Goal: Transaction & Acquisition: Purchase product/service

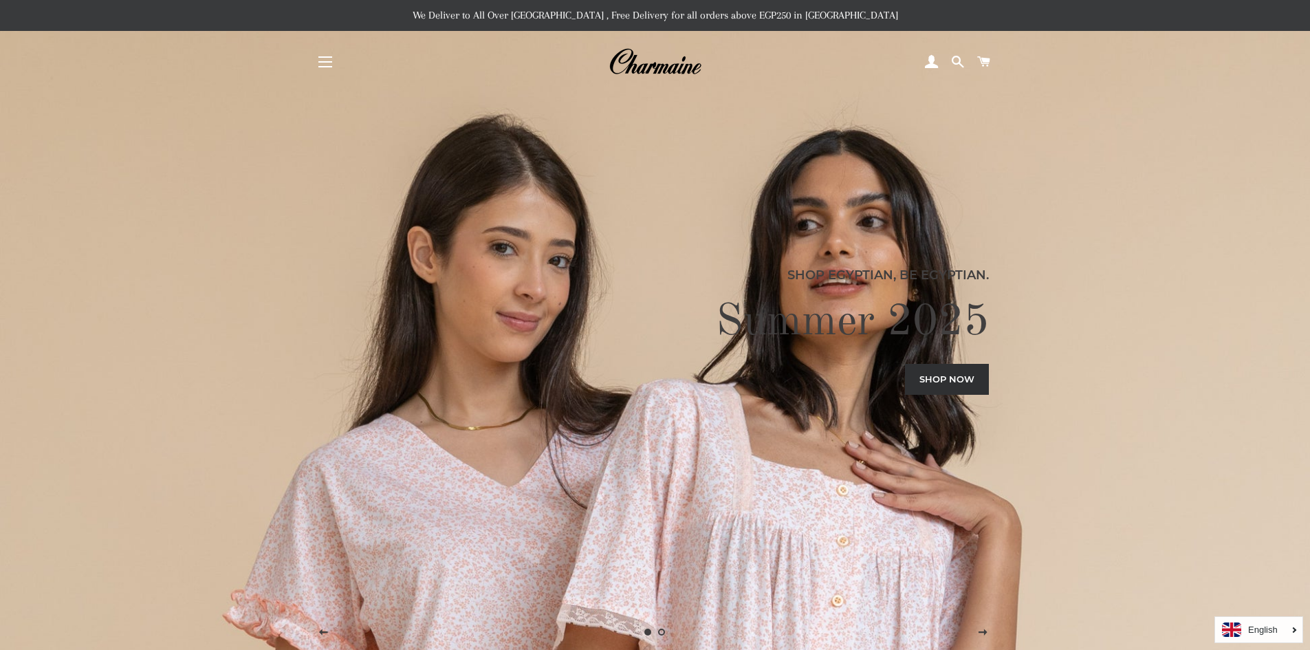
click at [327, 56] on button "Site navigation" at bounding box center [325, 62] width 34 height 34
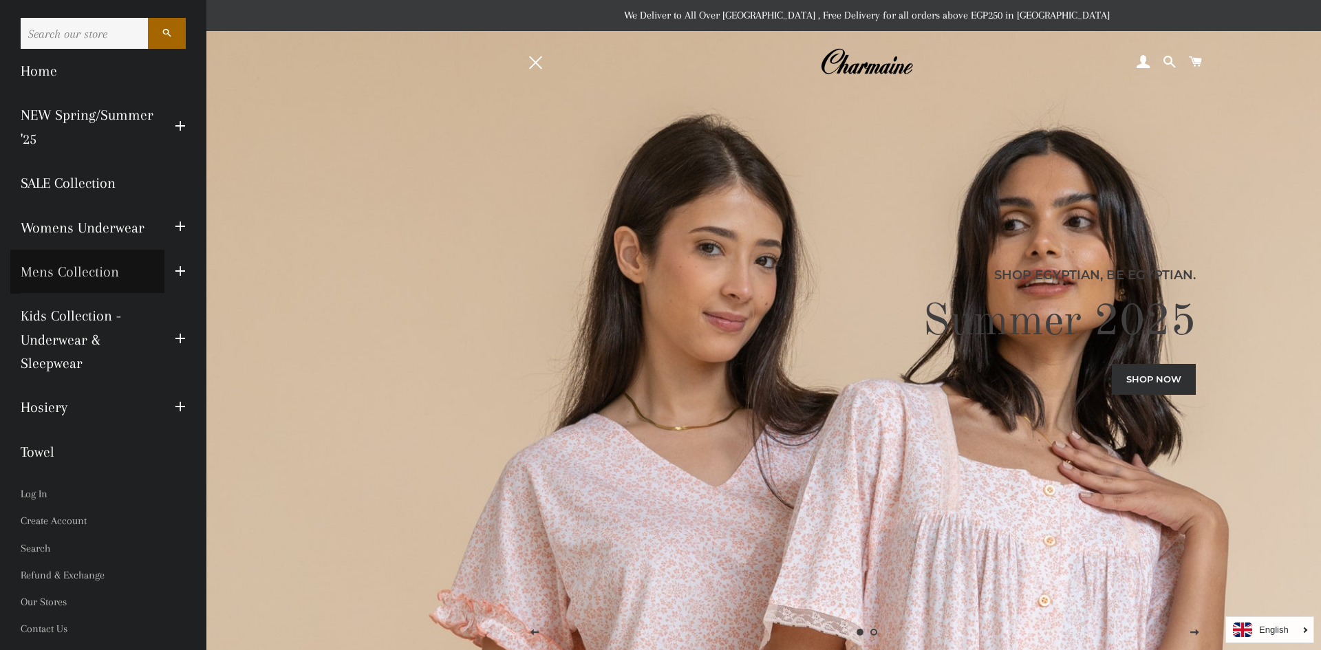
click at [89, 274] on link "Mens Collection" at bounding box center [87, 272] width 154 height 44
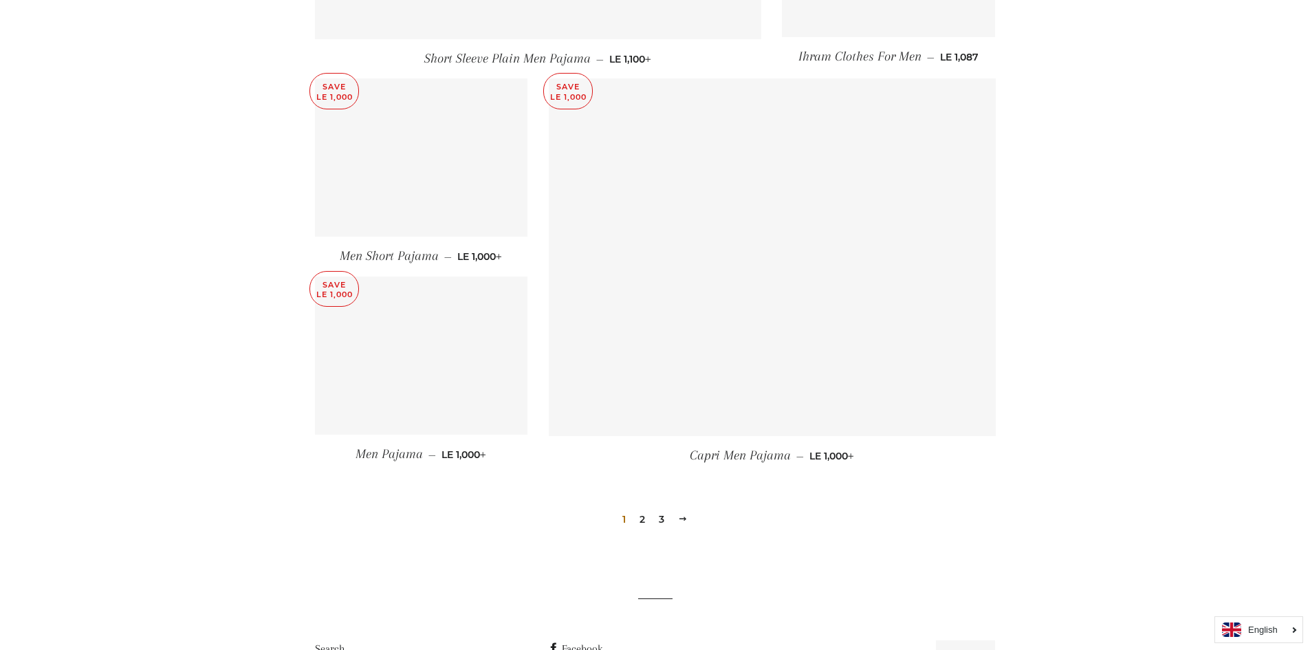
scroll to position [1720, 0]
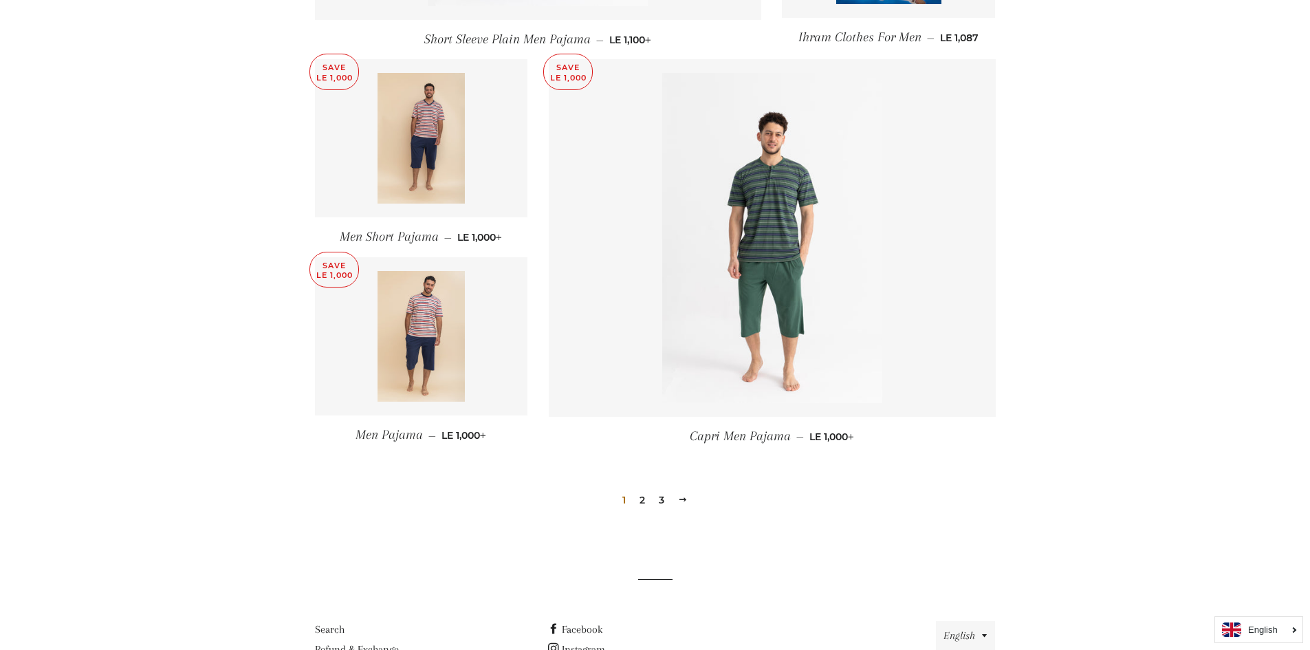
click at [642, 499] on link "2" at bounding box center [642, 500] width 17 height 21
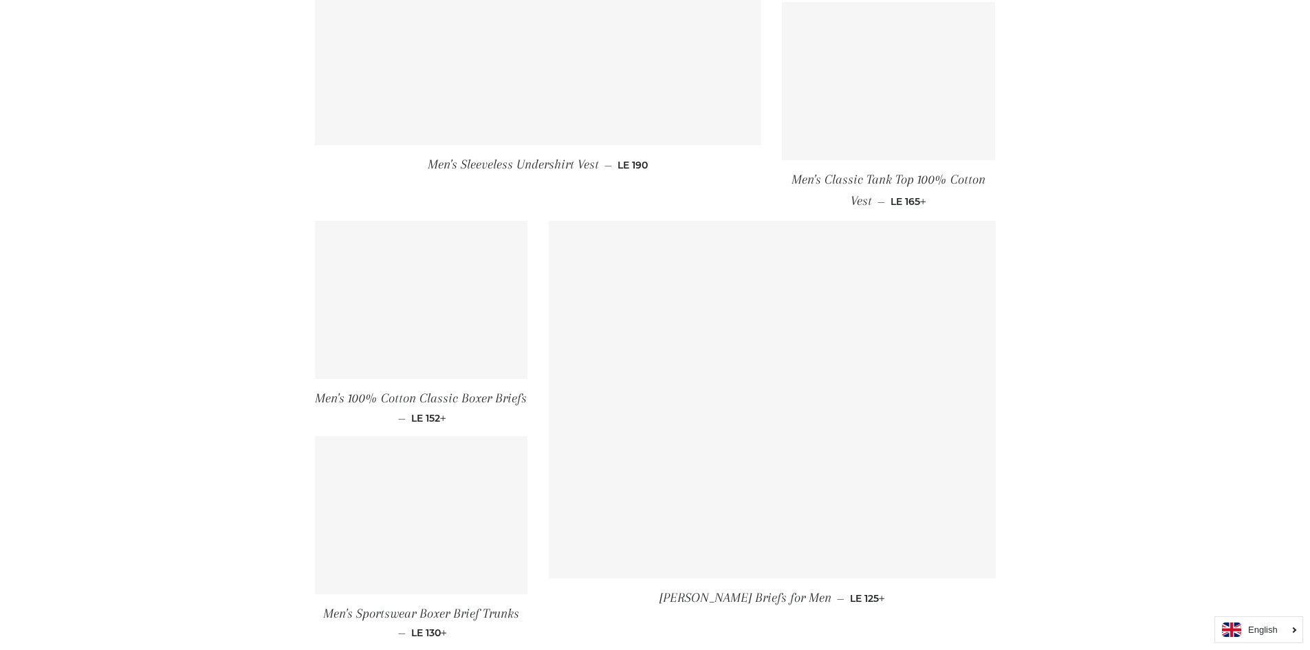
scroll to position [1651, 0]
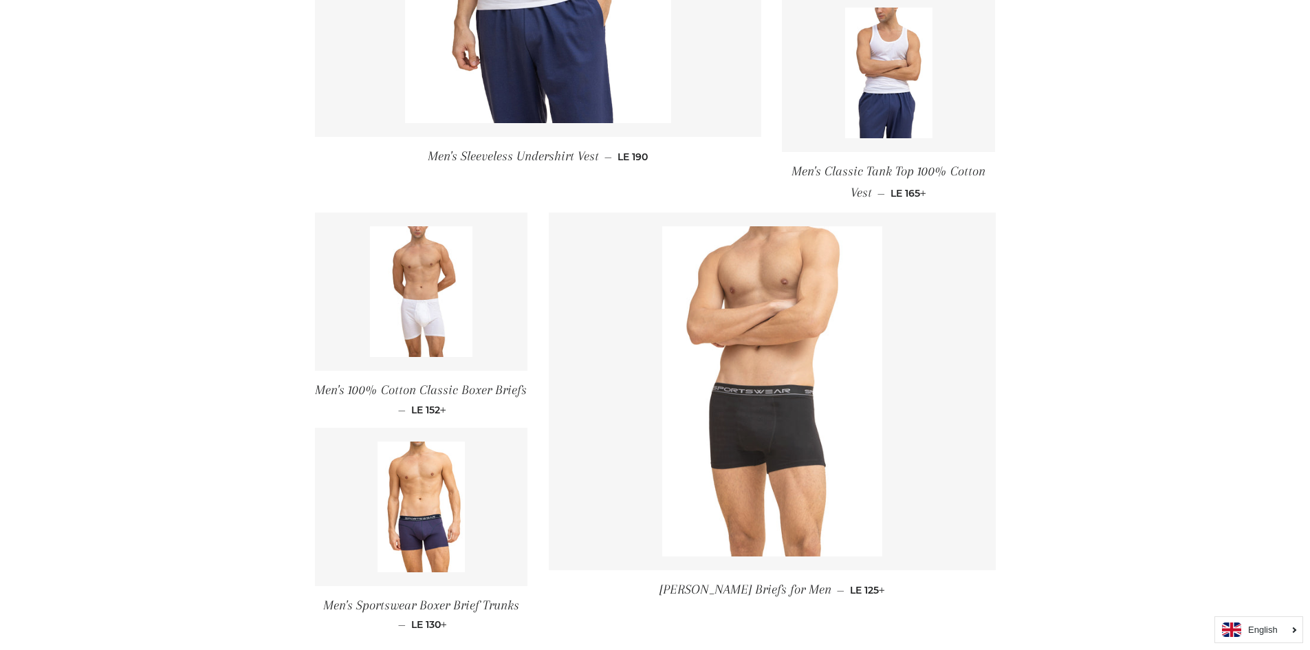
click at [777, 429] on img at bounding box center [772, 391] width 220 height 330
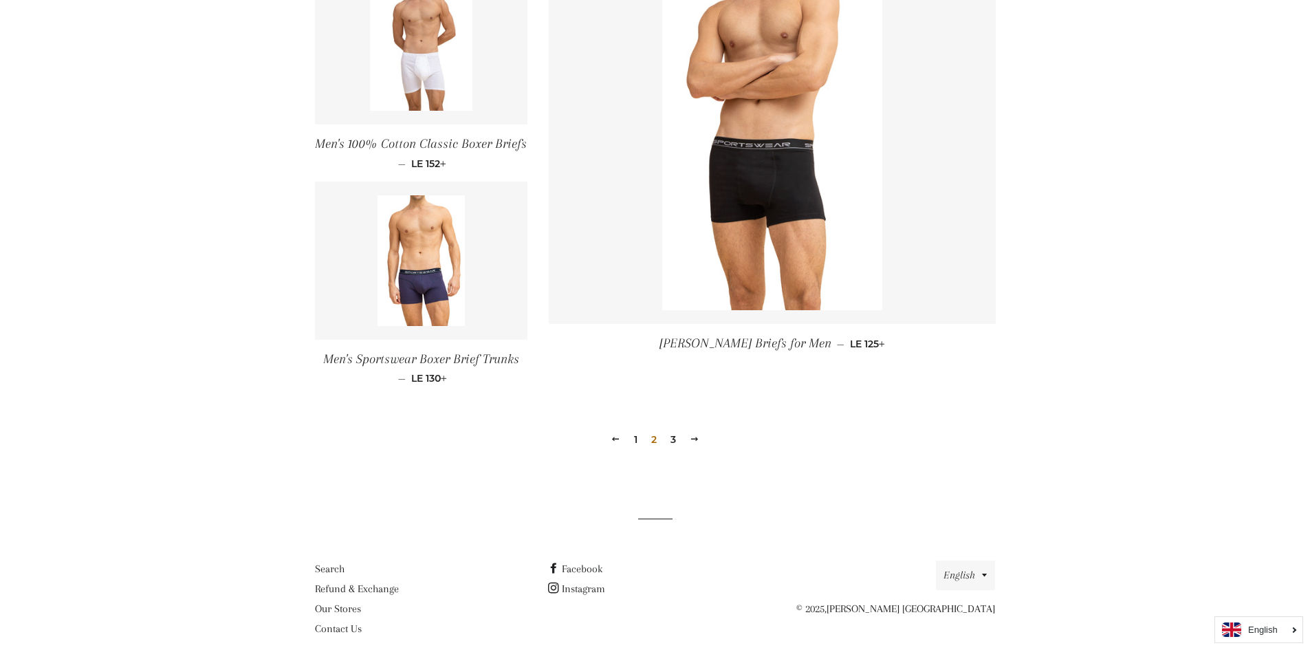
scroll to position [1916, 0]
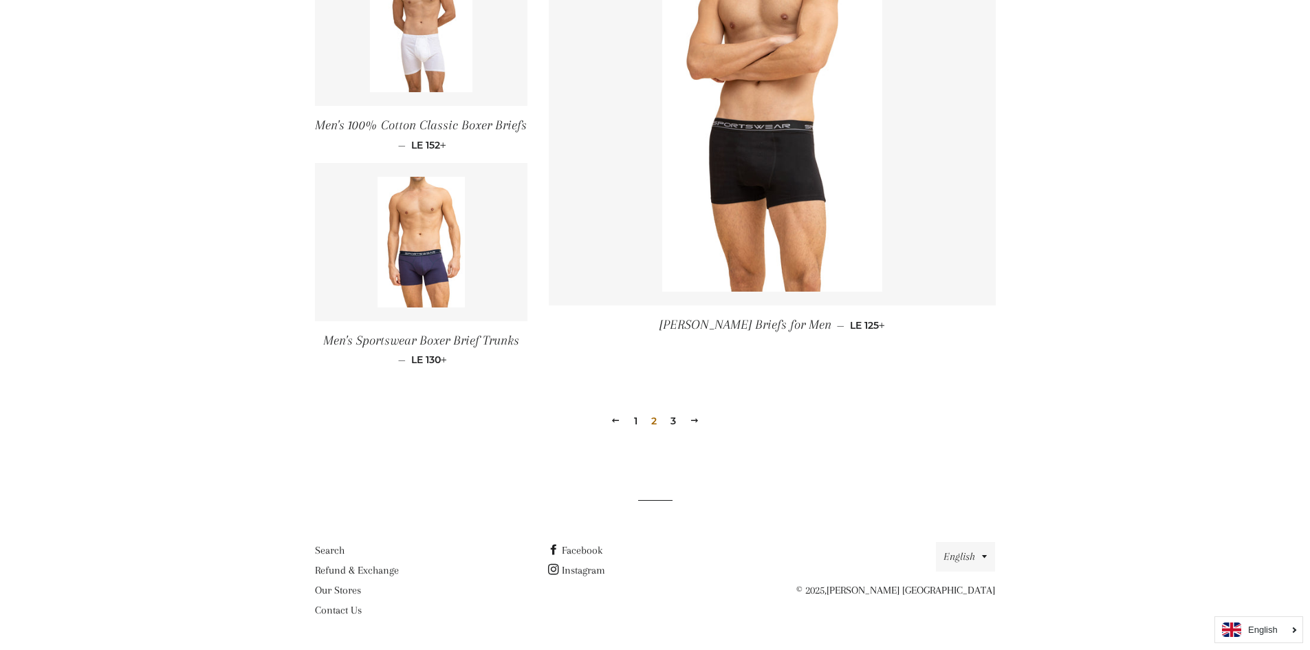
click at [675, 427] on link "3" at bounding box center [673, 421] width 17 height 21
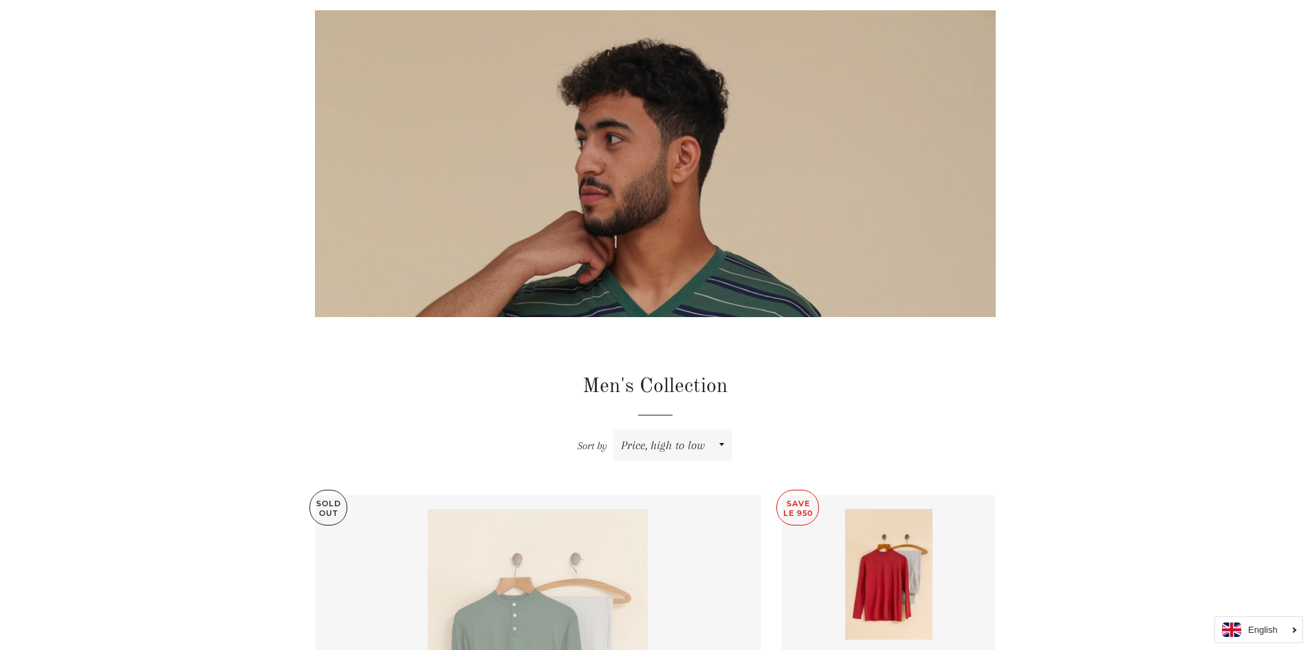
scroll to position [0, 0]
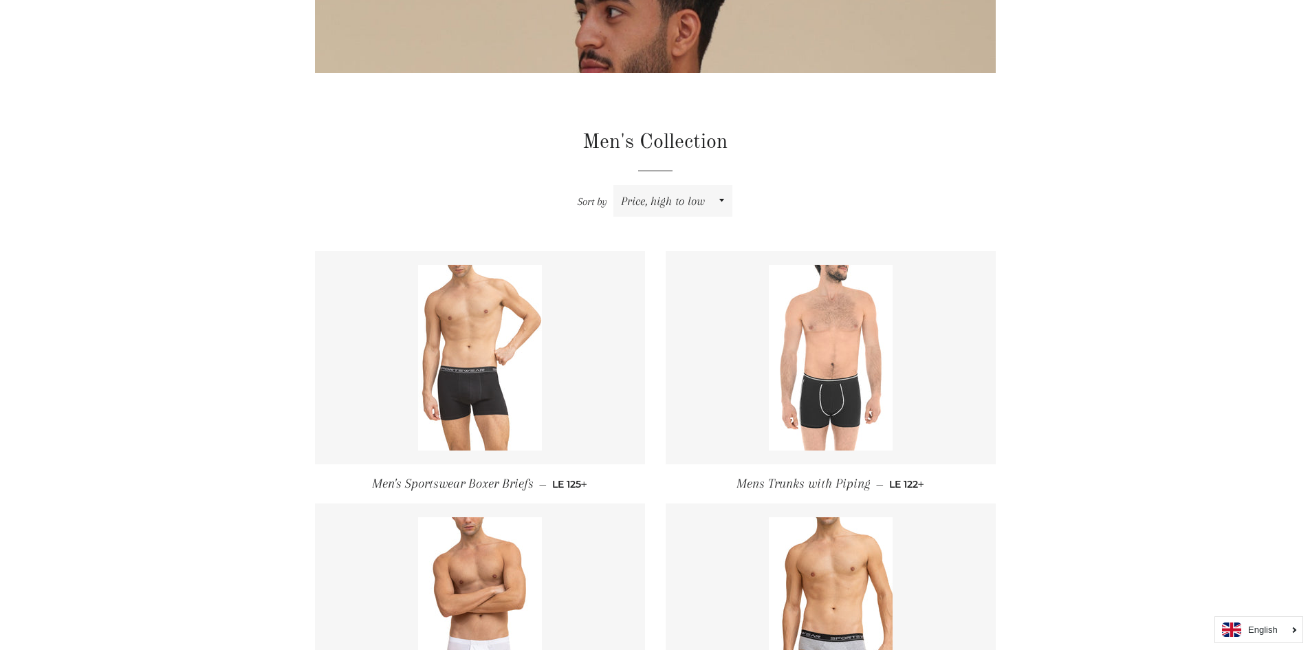
scroll to position [619, 0]
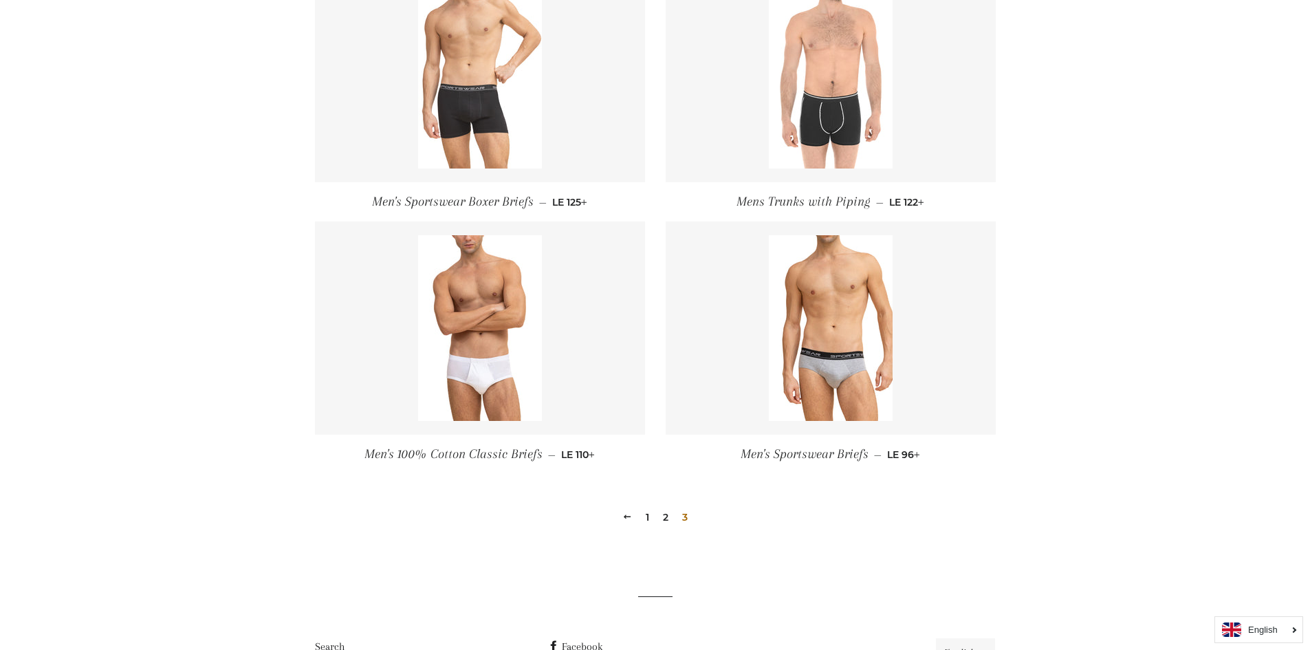
click at [520, 116] on img at bounding box center [480, 76] width 124 height 186
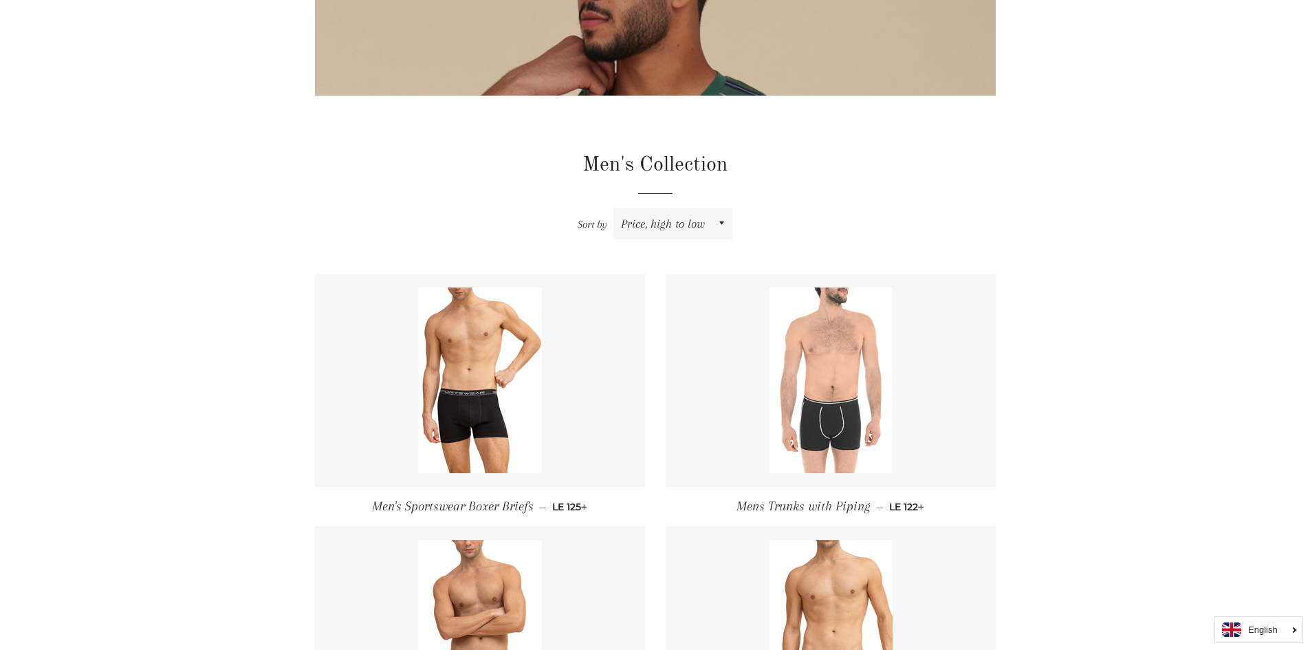
scroll to position [206, 0]
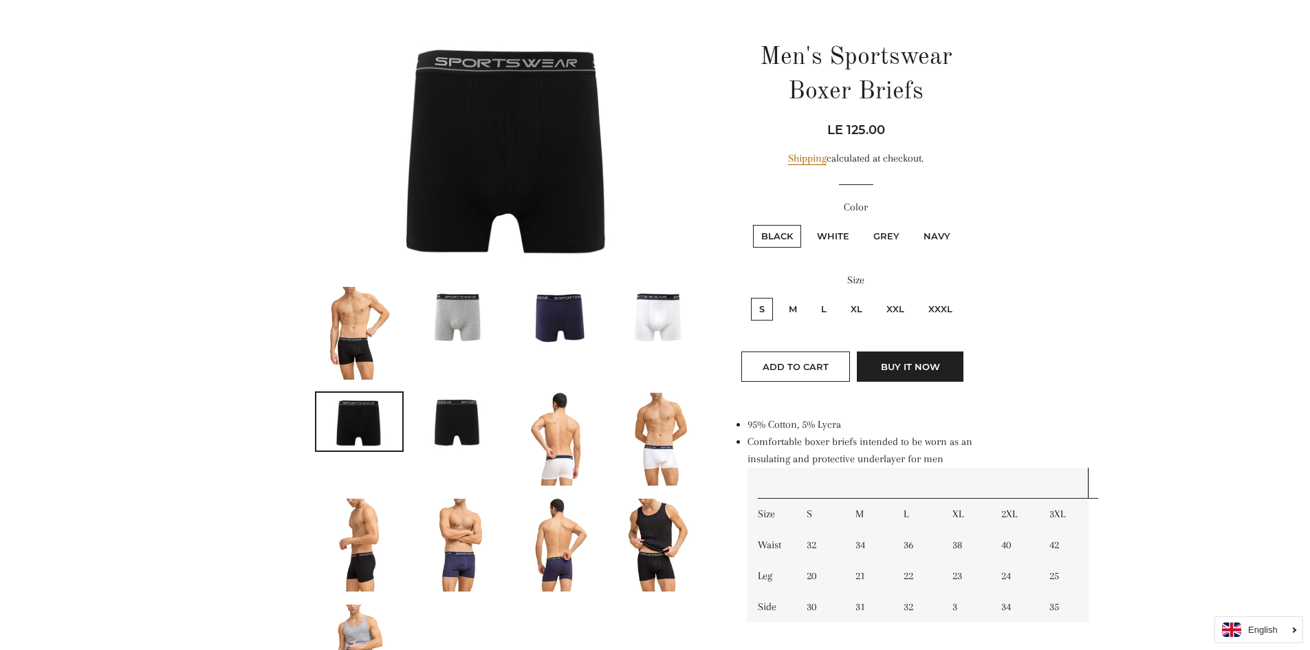
scroll to position [138, 0]
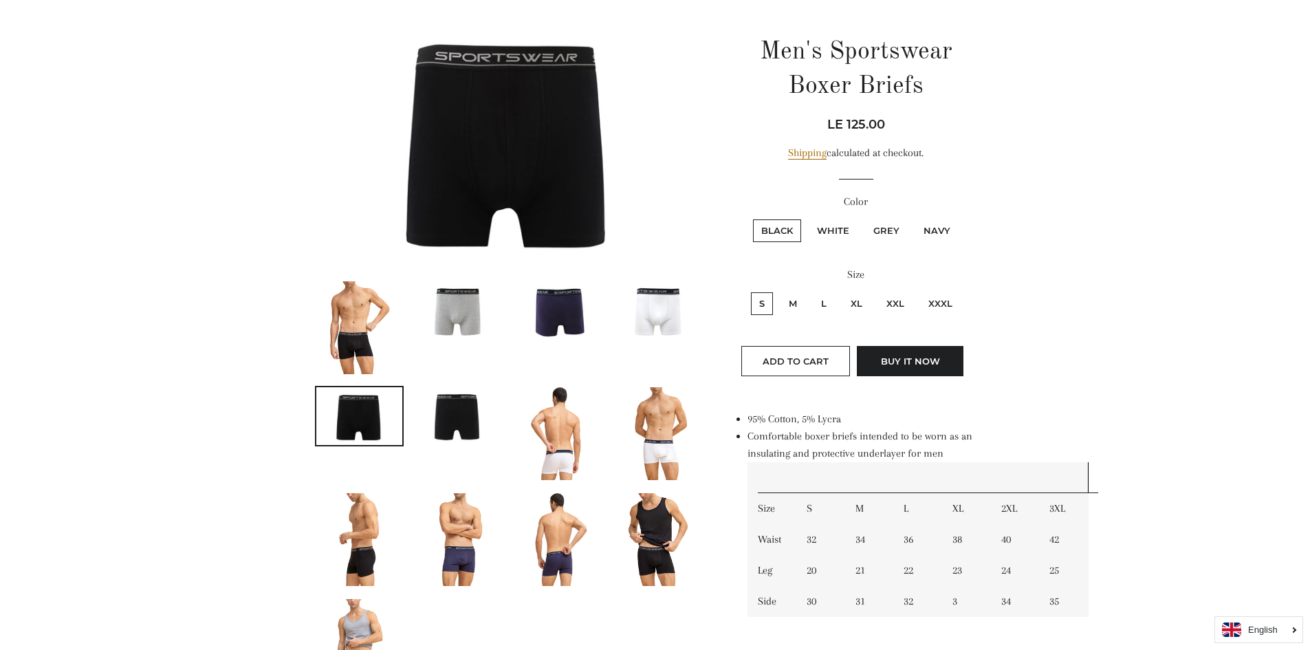
click at [461, 411] on img at bounding box center [458, 416] width 87 height 58
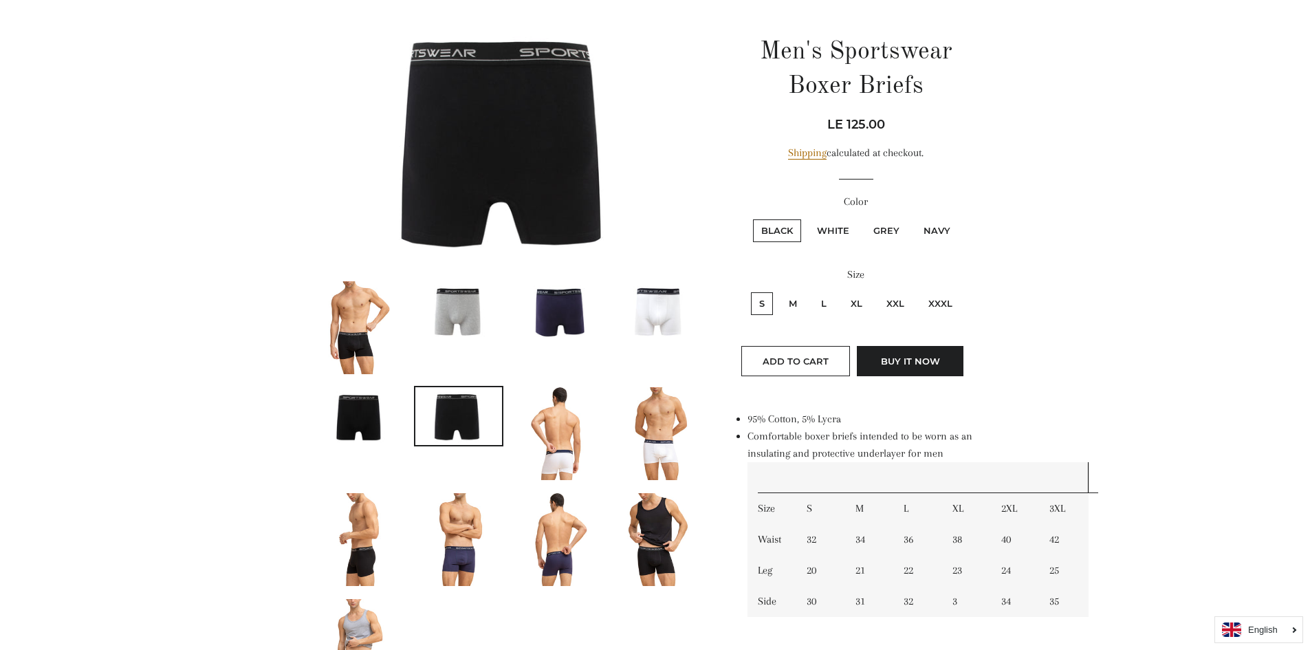
click at [574, 307] on img at bounding box center [558, 310] width 87 height 58
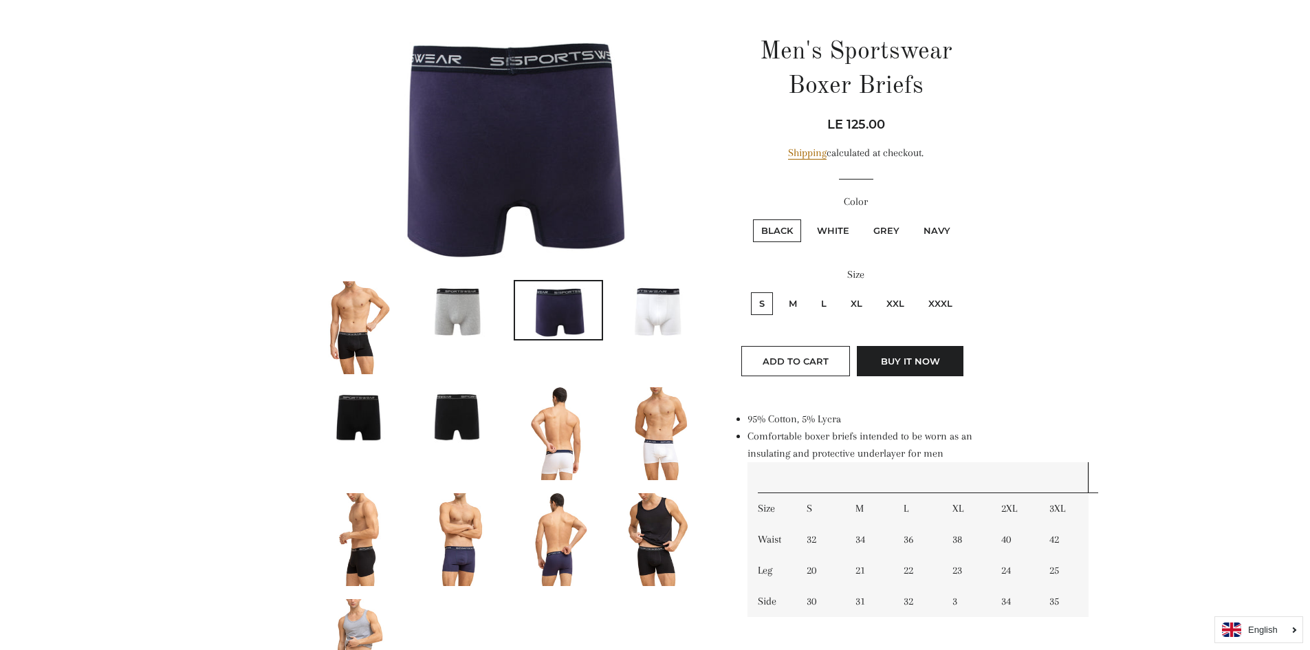
click at [570, 433] on img at bounding box center [559, 433] width 62 height 93
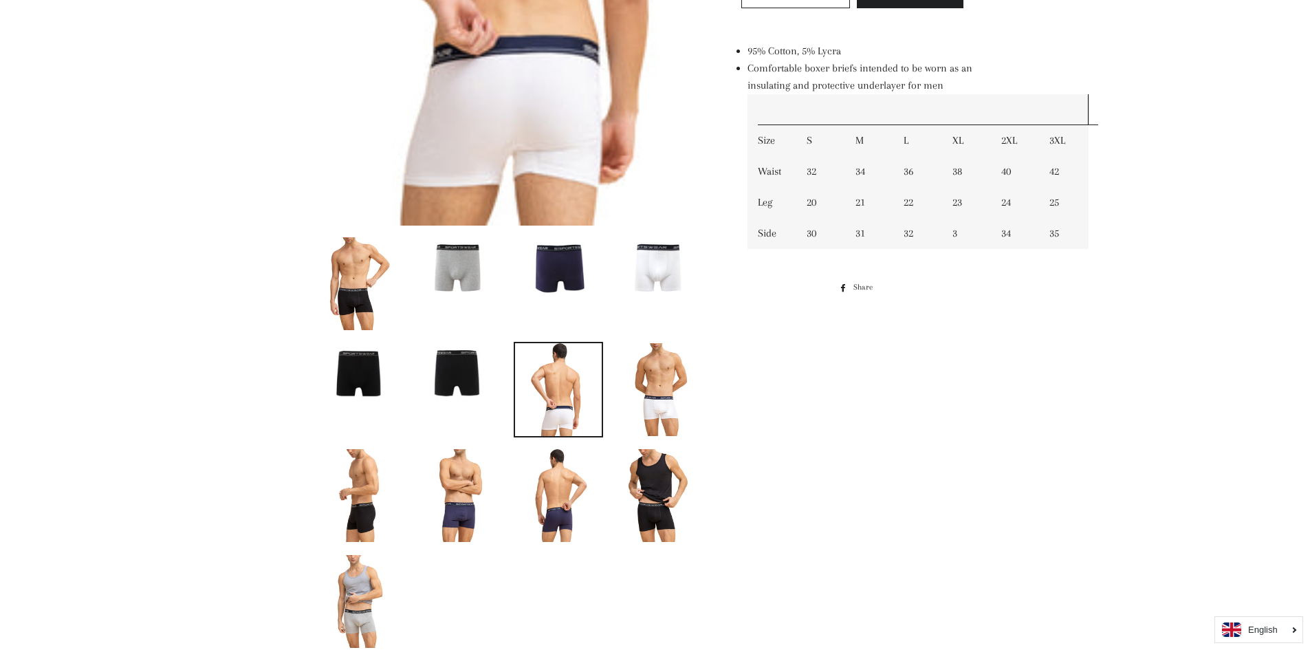
scroll to position [481, 0]
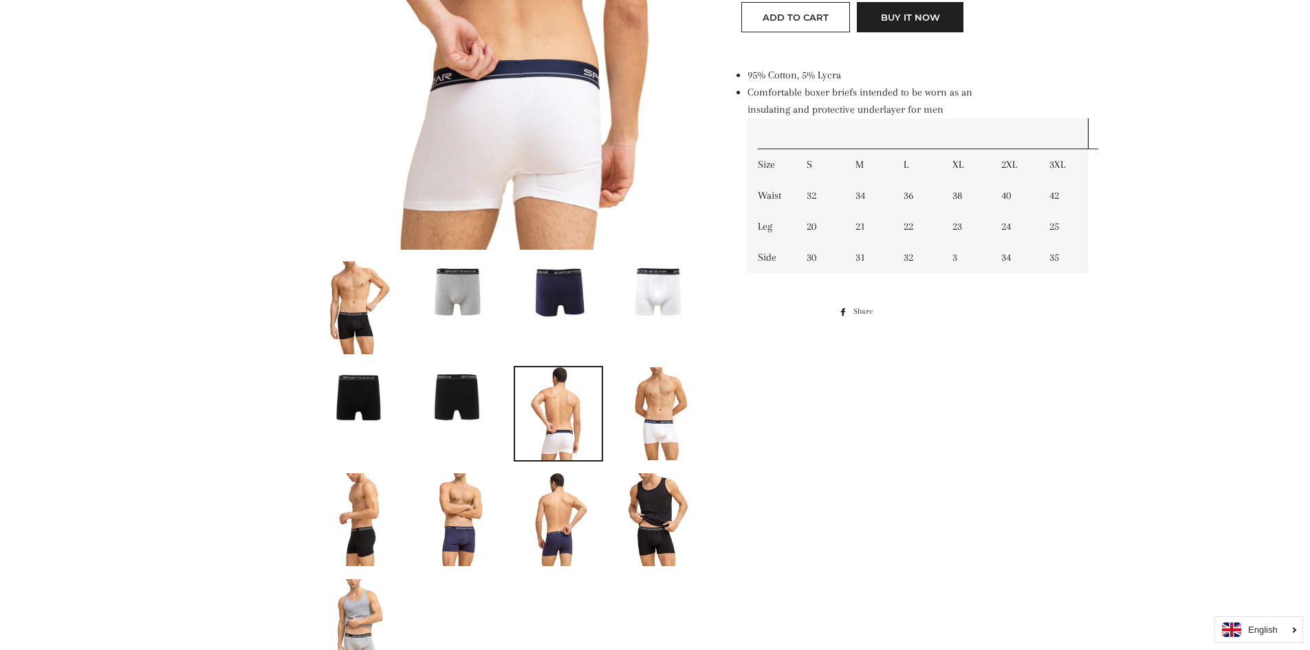
click at [659, 530] on img at bounding box center [658, 519] width 62 height 93
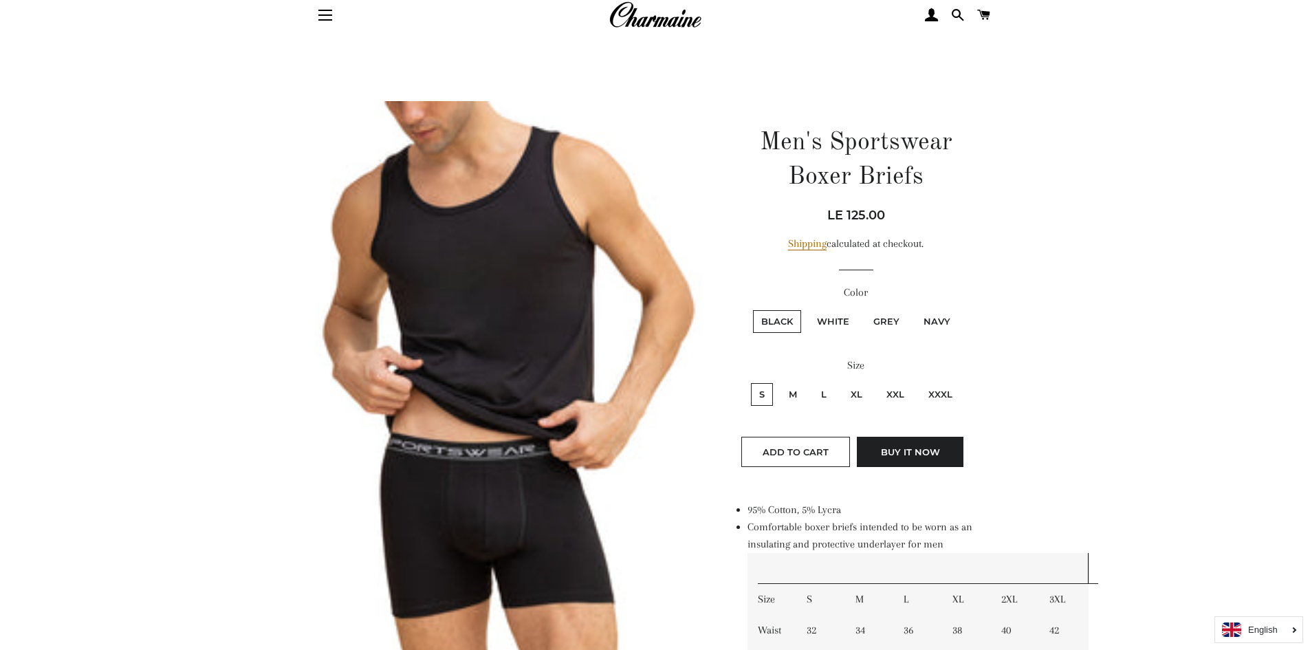
scroll to position [138, 0]
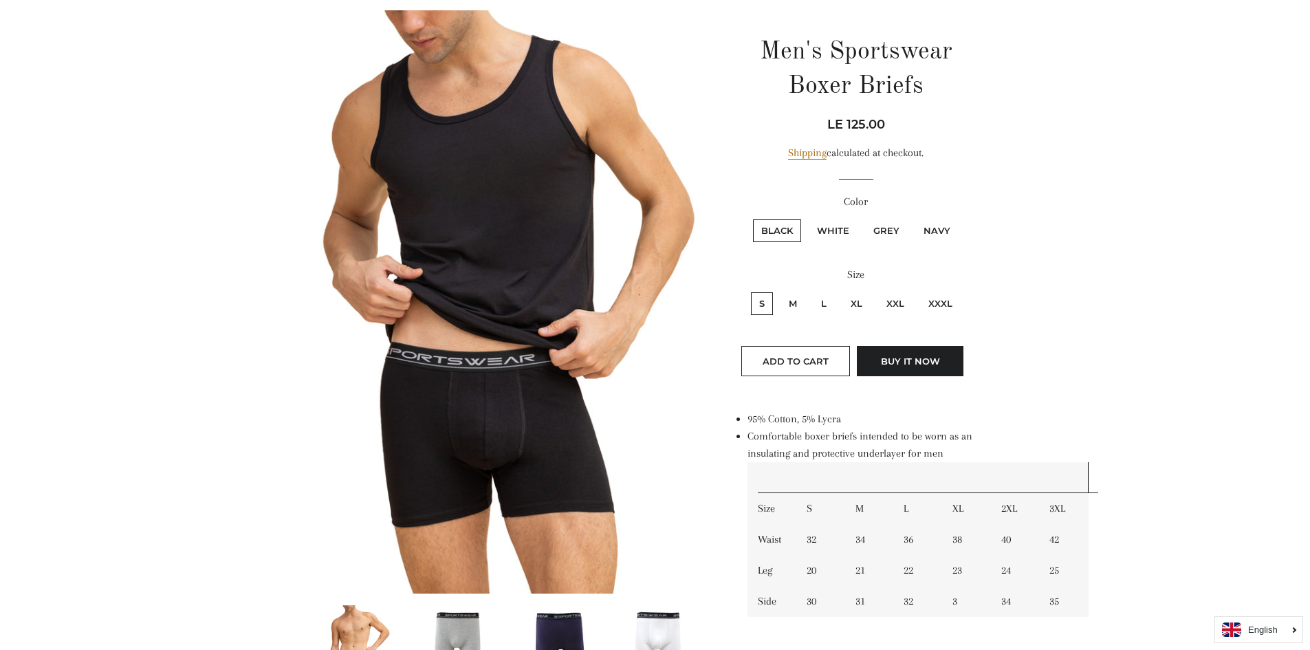
click at [836, 233] on label "White" at bounding box center [833, 230] width 49 height 23
click at [808, 218] on input "White" at bounding box center [807, 217] width 1 height 1
radio input "true"
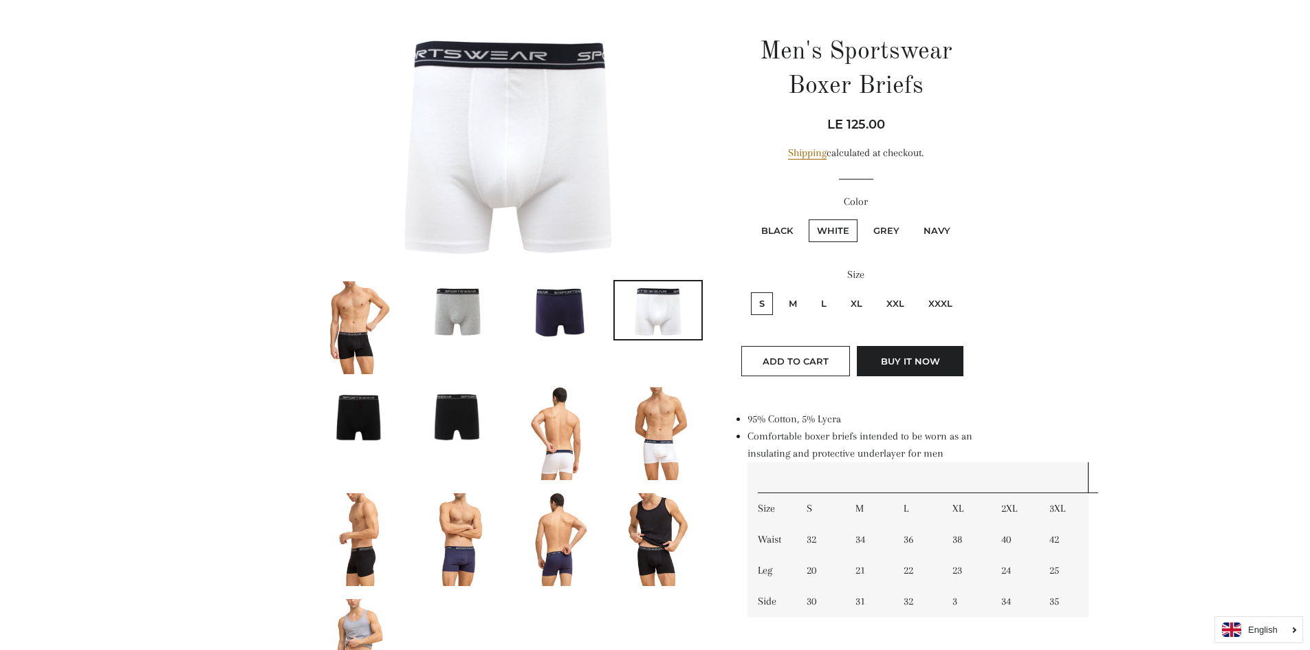
click at [887, 230] on label "Grey" at bounding box center [886, 230] width 43 height 23
click at [864, 218] on input "Grey" at bounding box center [863, 217] width 1 height 1
radio input "true"
